Goal: Navigation & Orientation: Find specific page/section

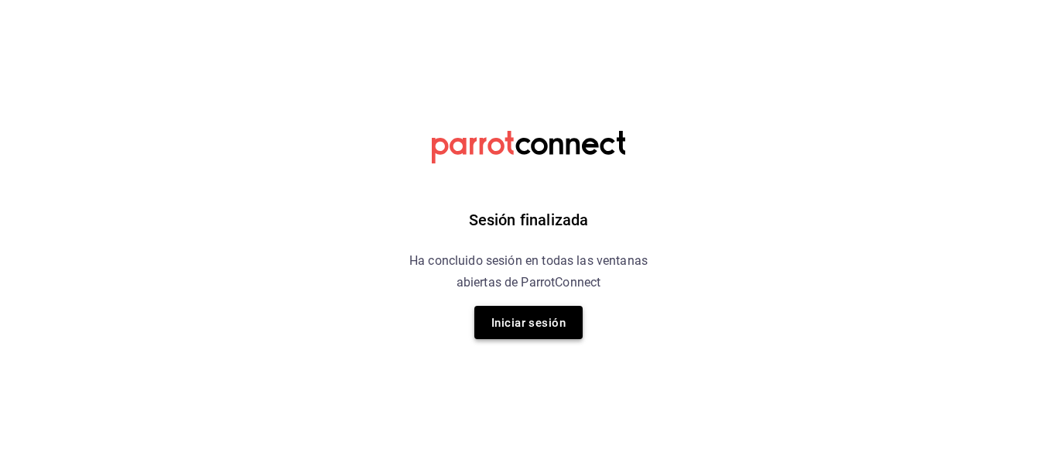
click at [545, 326] on font "Iniciar sesión" at bounding box center [528, 323] width 74 height 14
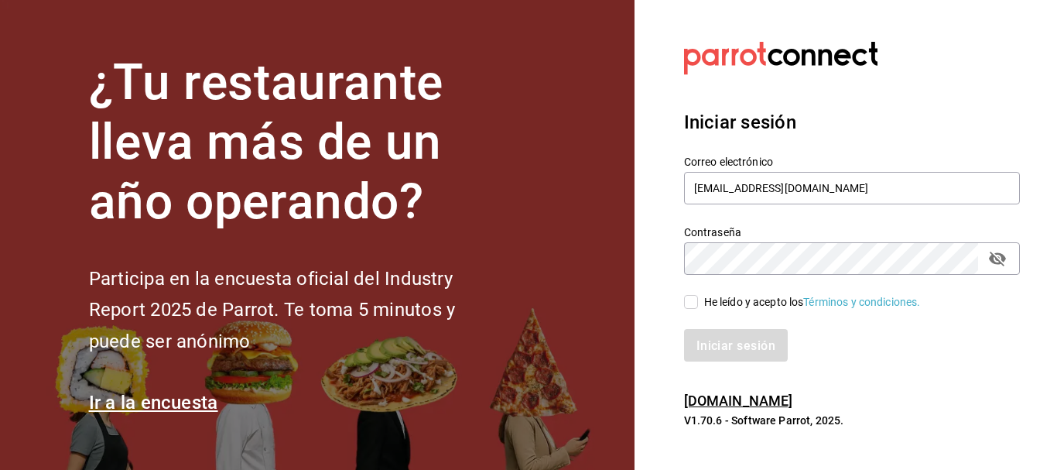
click at [692, 320] on div "Iniciar sesión" at bounding box center [842, 335] width 354 height 51
click at [694, 308] on input "He leído y acepto los Términos y condiciones." at bounding box center [691, 302] width 14 height 14
checkbox input "true"
click at [712, 350] on font "Iniciar sesión" at bounding box center [736, 344] width 79 height 15
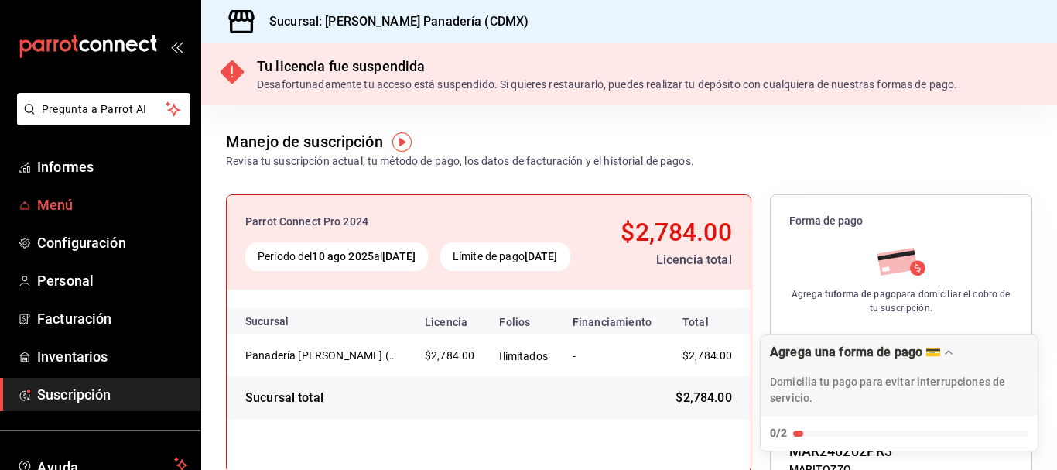
click at [90, 204] on span "Menú" at bounding box center [112, 204] width 151 height 21
click at [82, 165] on font "Informes" at bounding box center [65, 167] width 56 height 16
click at [684, 137] on div "Manejo de suscripción Revisa tu suscripción actual, tu método de pago, los dato…" at bounding box center [460, 149] width 468 height 39
click at [77, 170] on font "Informes" at bounding box center [65, 167] width 56 height 16
click at [55, 176] on span "Informes" at bounding box center [112, 166] width 151 height 21
